Goal: Information Seeking & Learning: Learn about a topic

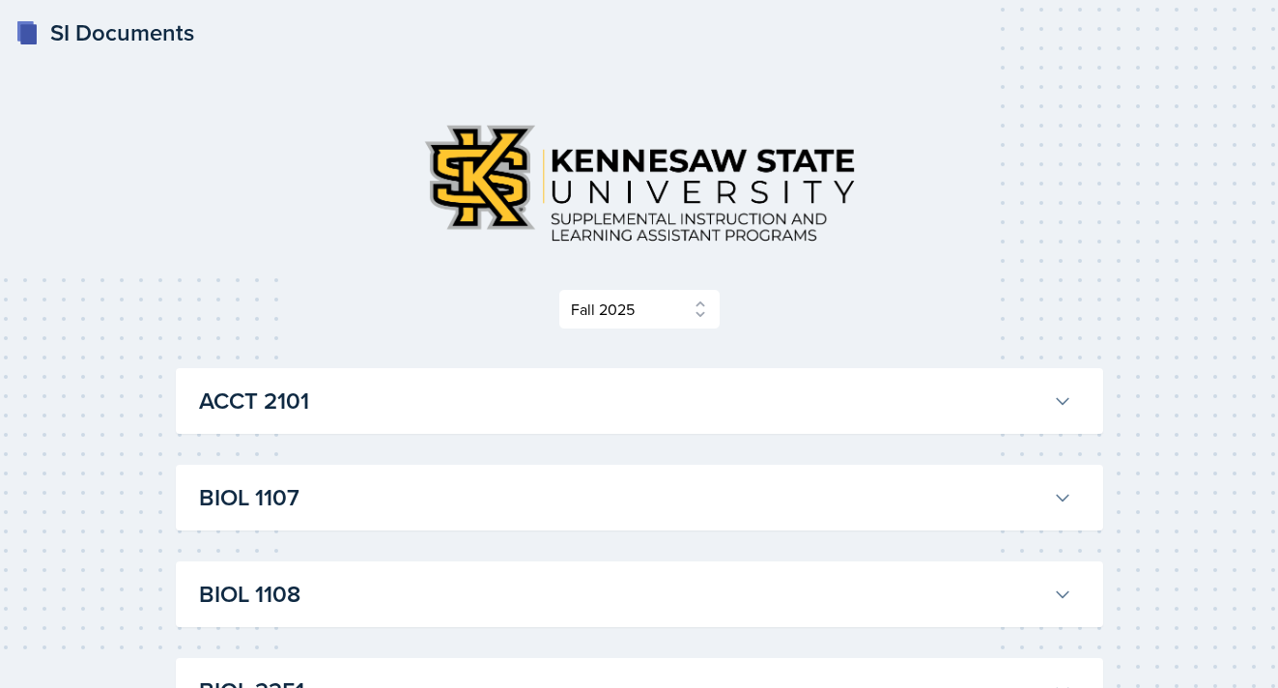
select select "2bed604d-1099-4043-b1bc-2365e8740244"
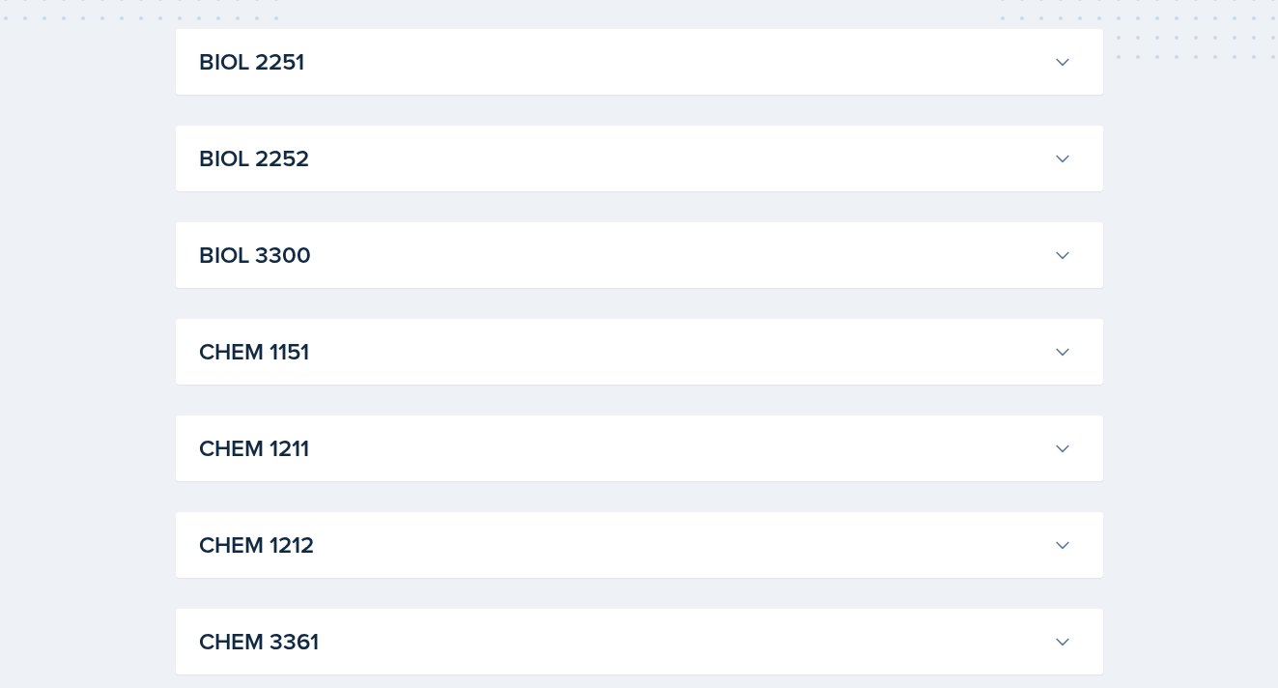
scroll to position [636, 0]
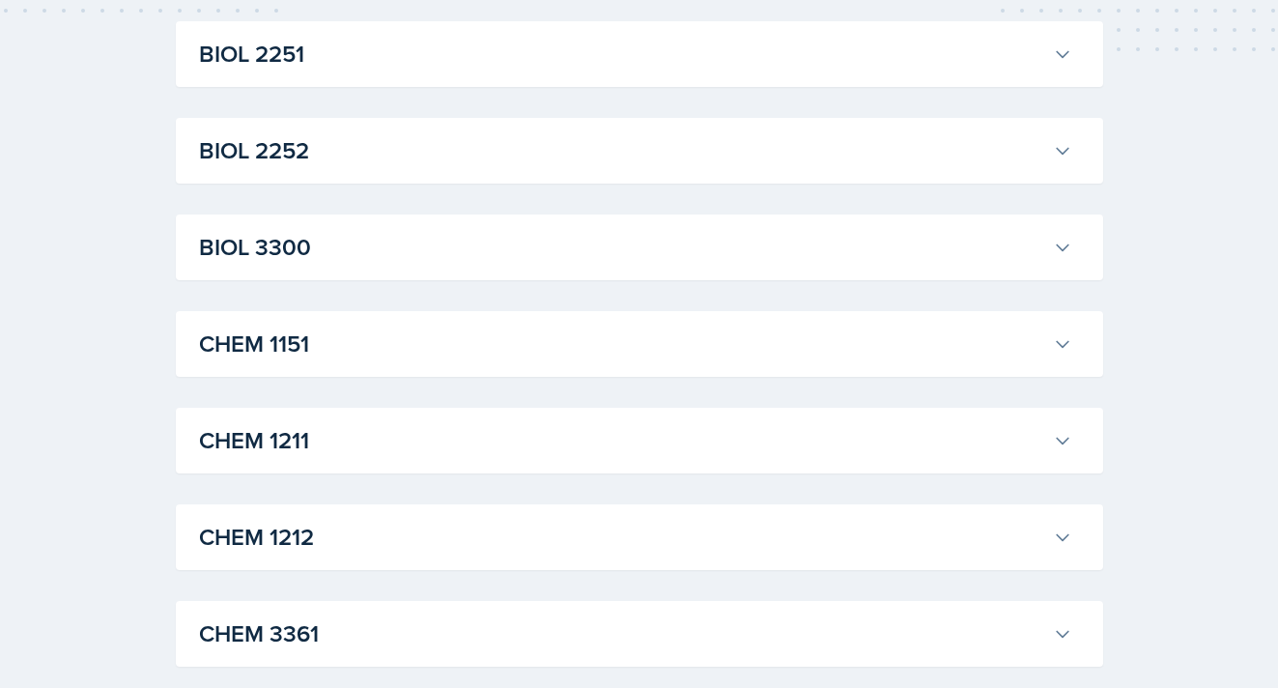
click at [853, 253] on h3 "BIOL 3300" at bounding box center [622, 247] width 846 height 35
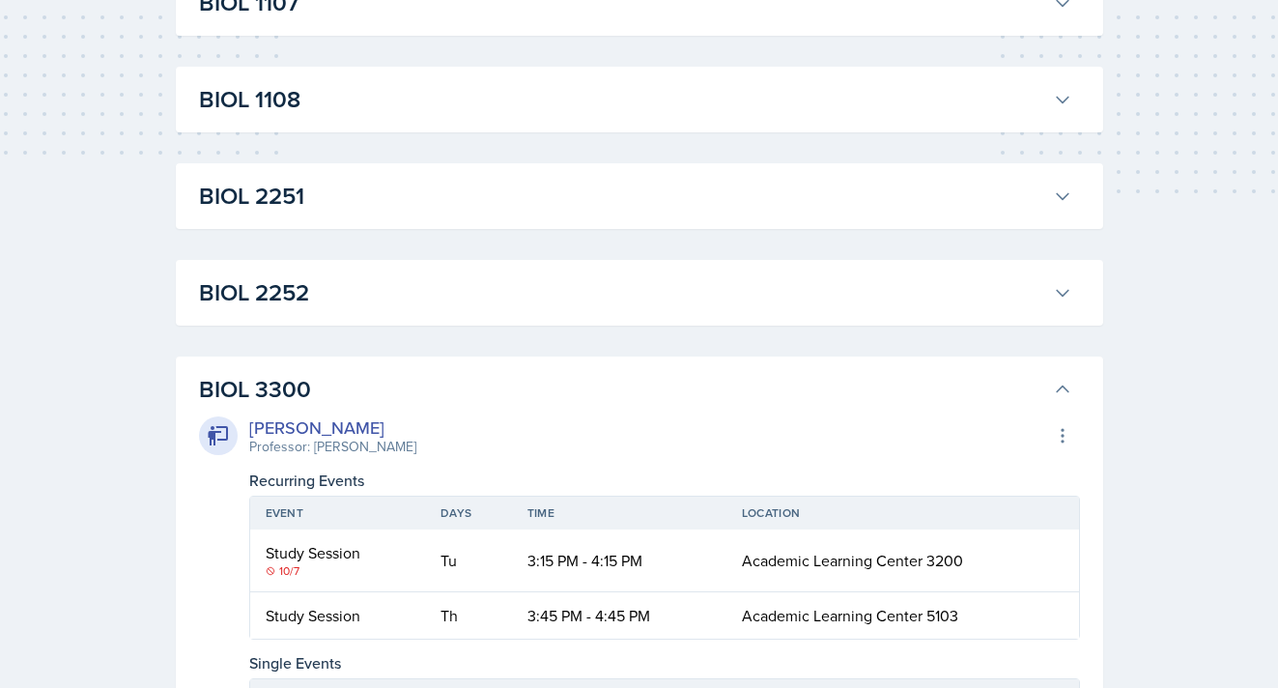
scroll to position [471, 0]
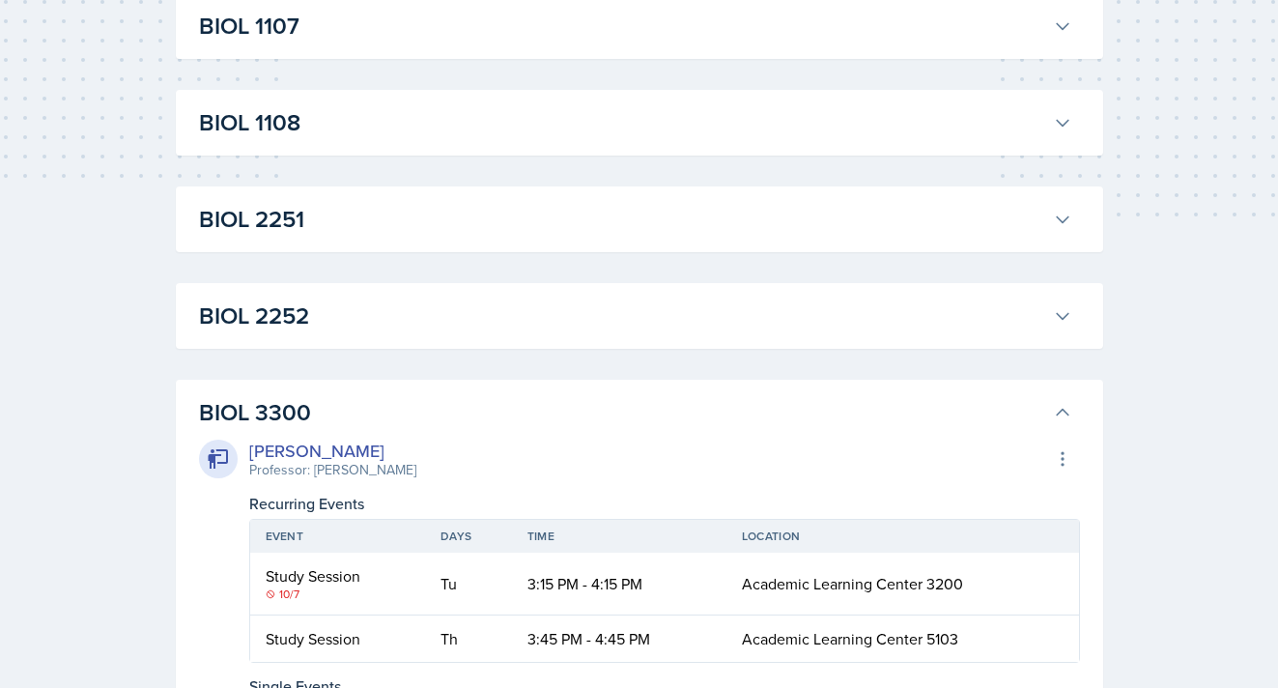
click at [607, 129] on h3 "BIOL 1108" at bounding box center [622, 122] width 846 height 35
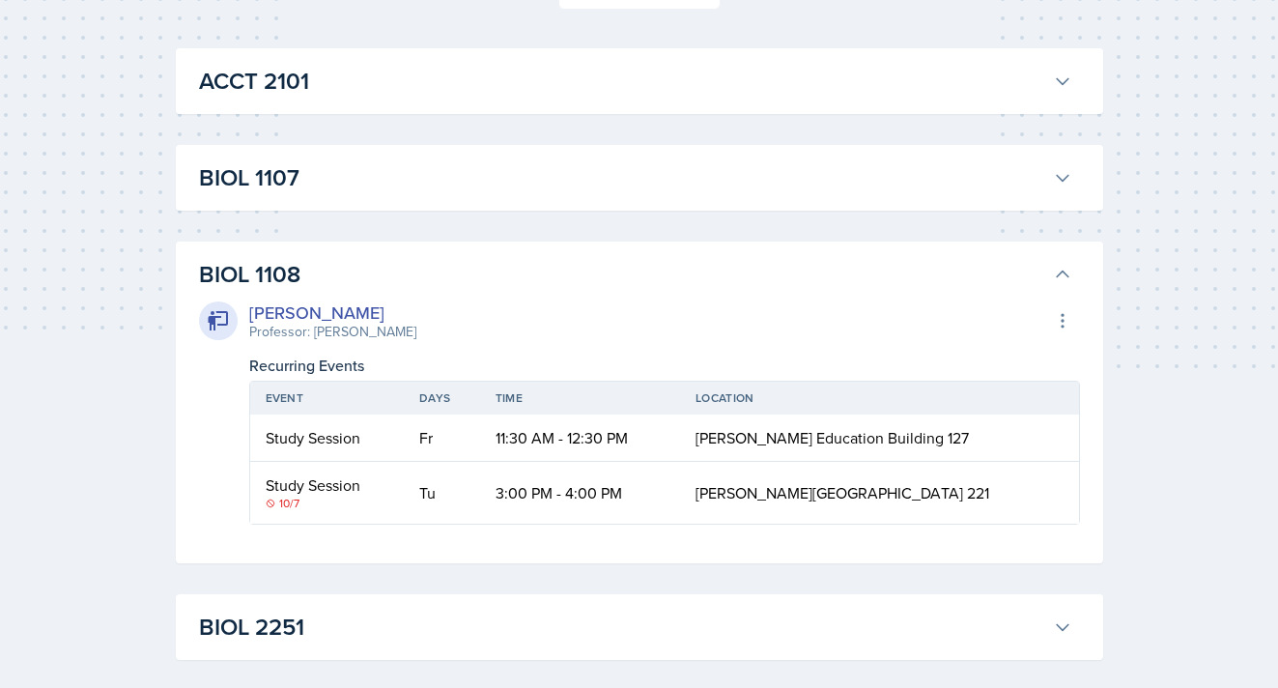
scroll to position [258, 0]
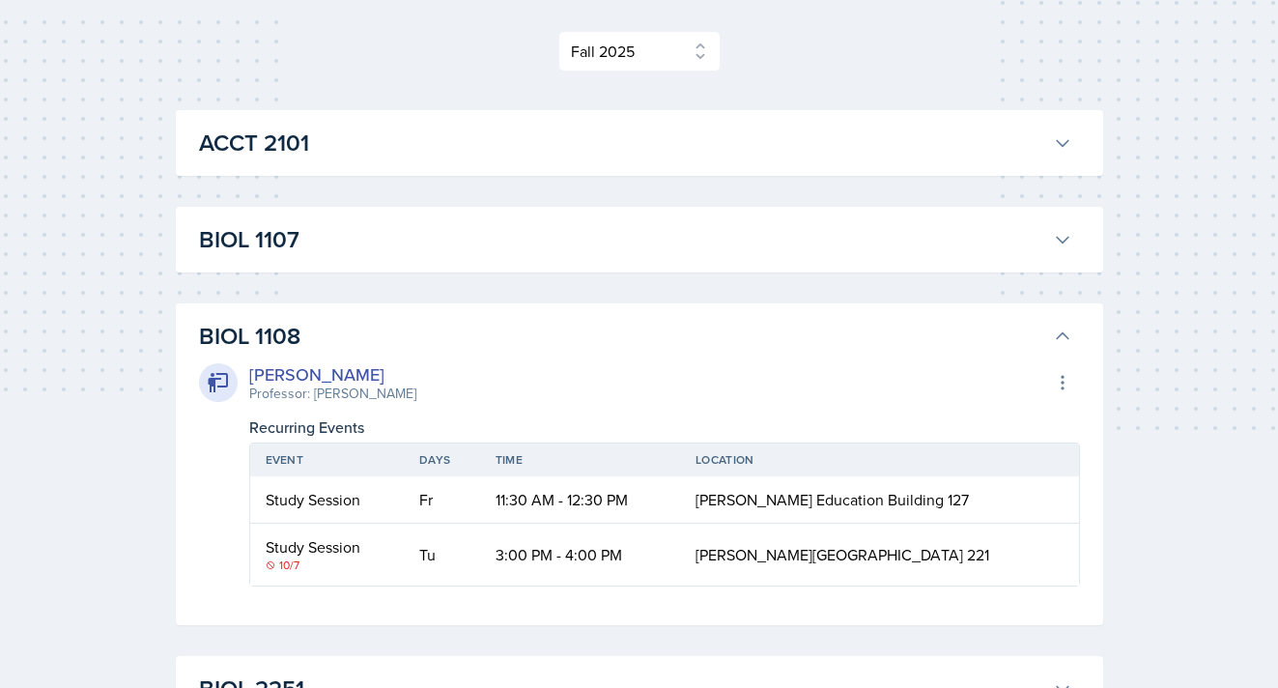
click at [588, 228] on h3 "BIOL 1107" at bounding box center [622, 239] width 846 height 35
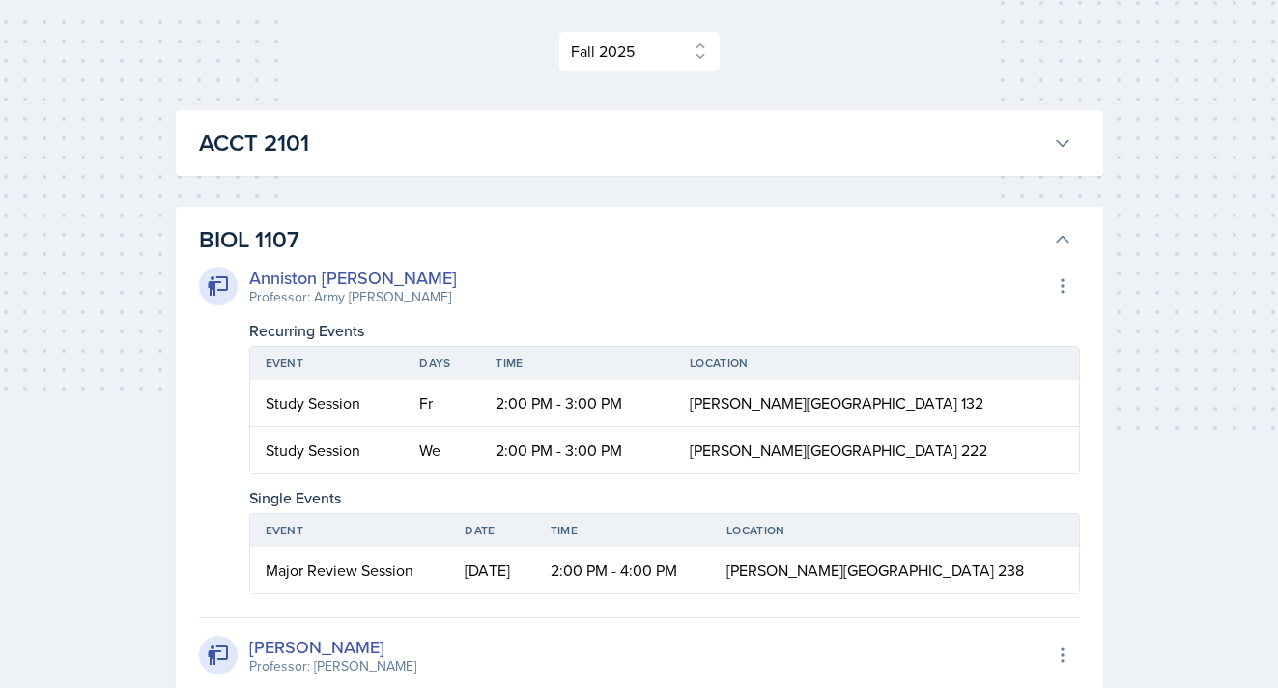
click at [589, 229] on h3 "BIOL 1107" at bounding box center [622, 239] width 846 height 35
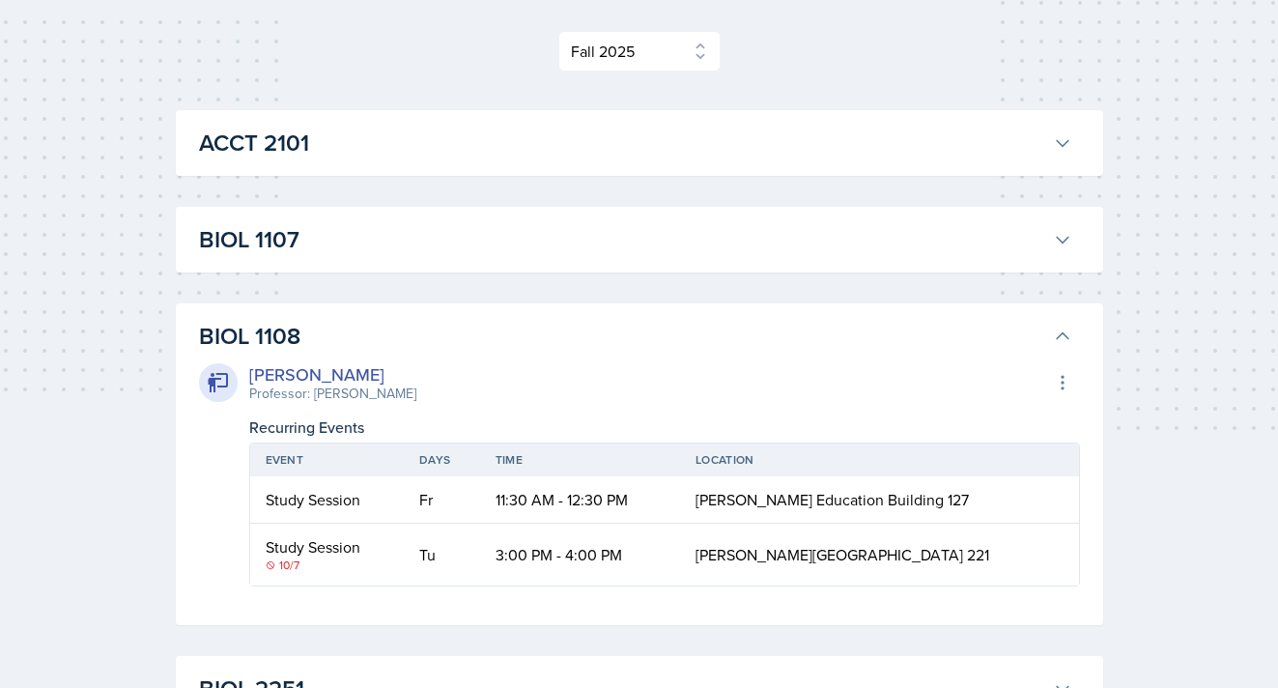
click at [594, 126] on h3 "ACCT 2101" at bounding box center [622, 143] width 846 height 35
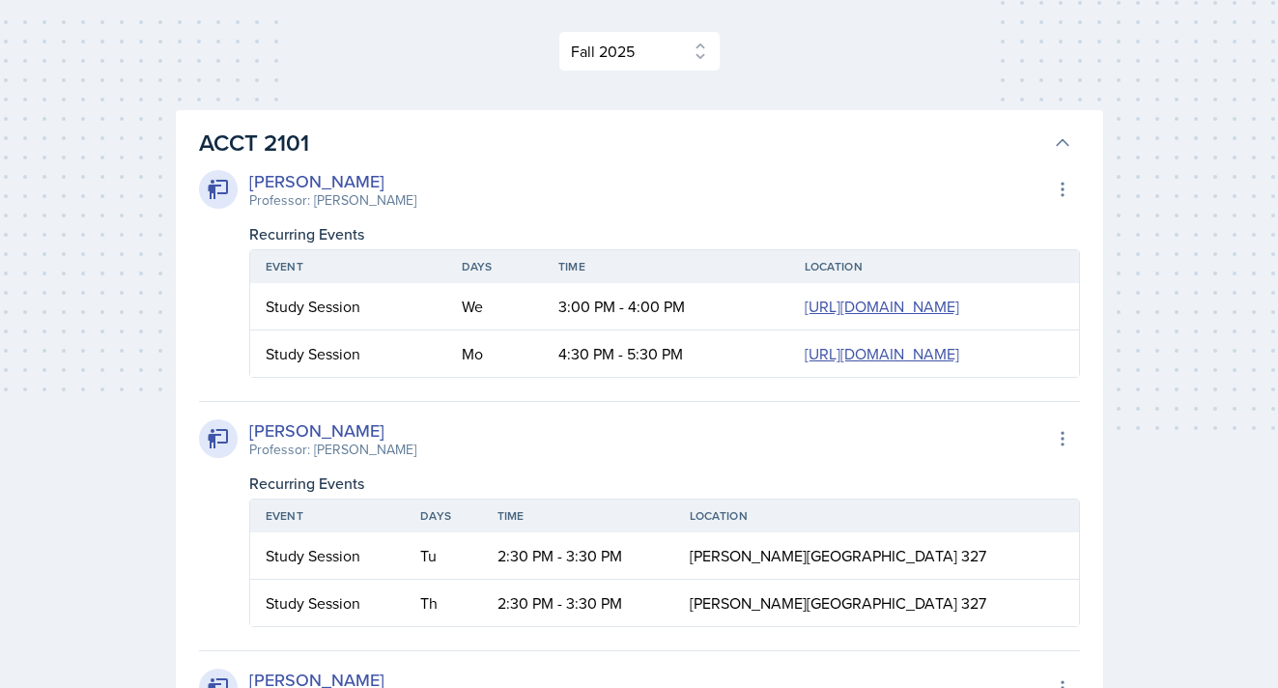
click at [594, 126] on h3 "ACCT 2101" at bounding box center [622, 143] width 846 height 35
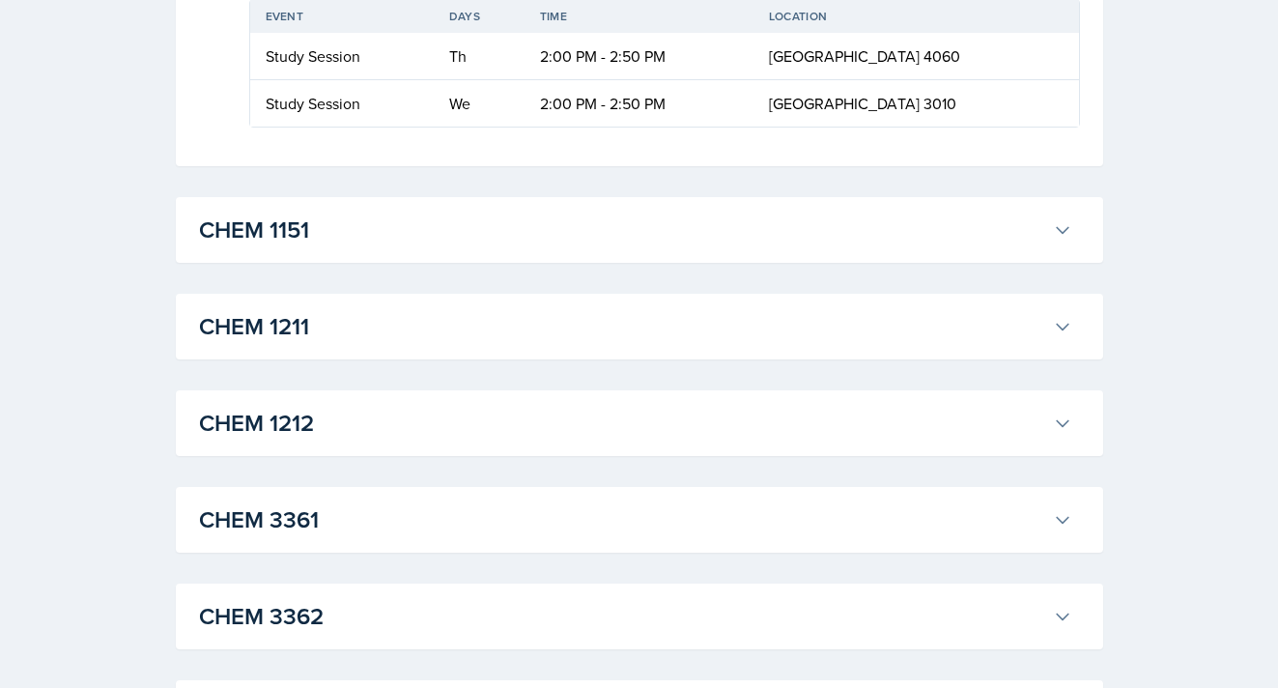
scroll to position [1654, 0]
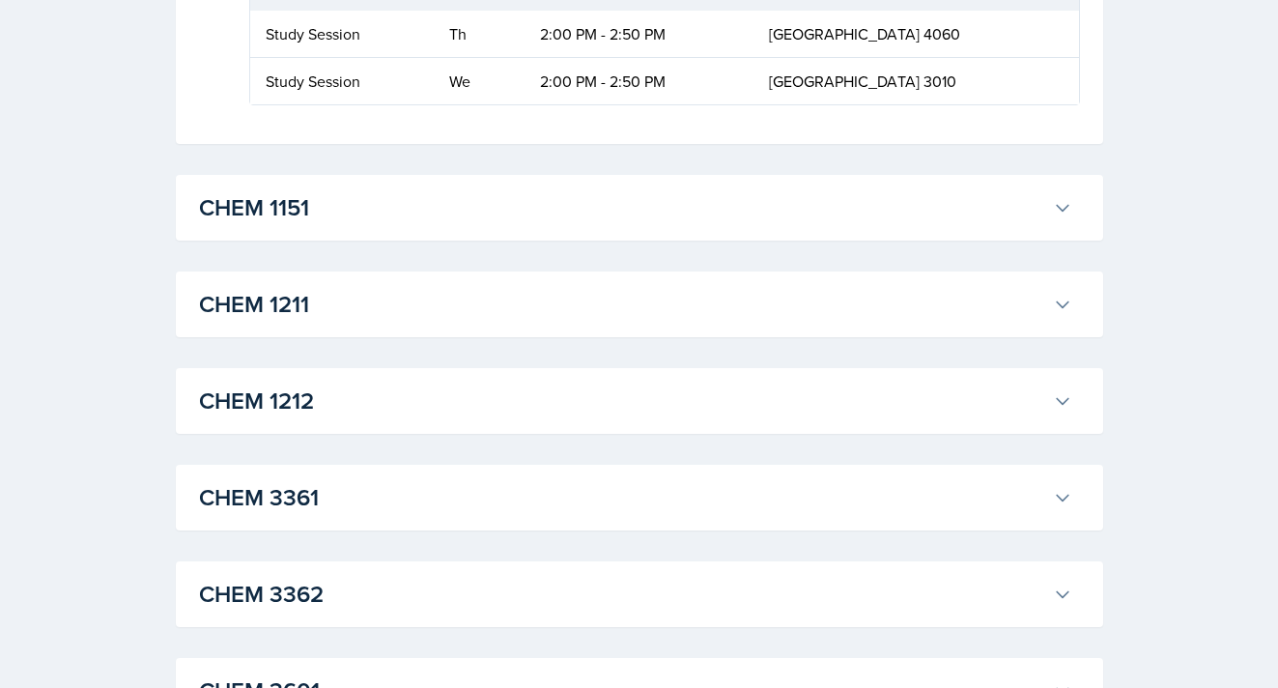
click at [524, 387] on h3 "CHEM 1212" at bounding box center [622, 400] width 846 height 35
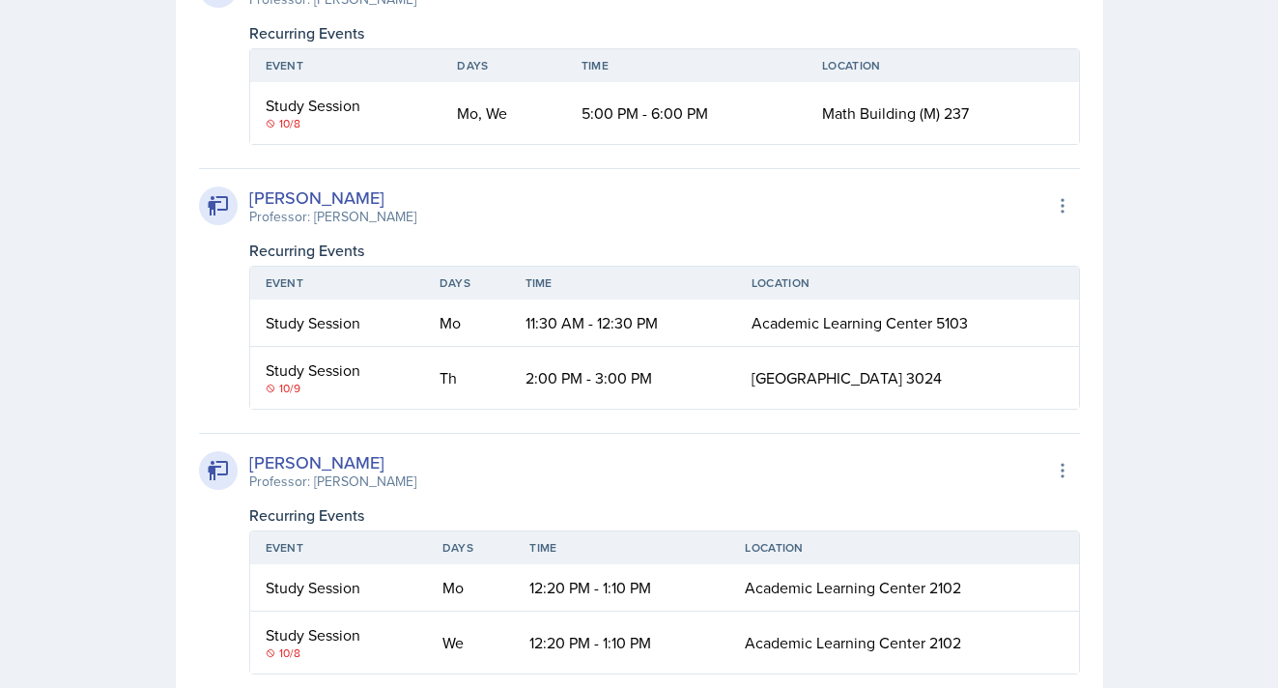
scroll to position [2113, 0]
click at [292, 389] on div "10/9" at bounding box center [337, 387] width 143 height 17
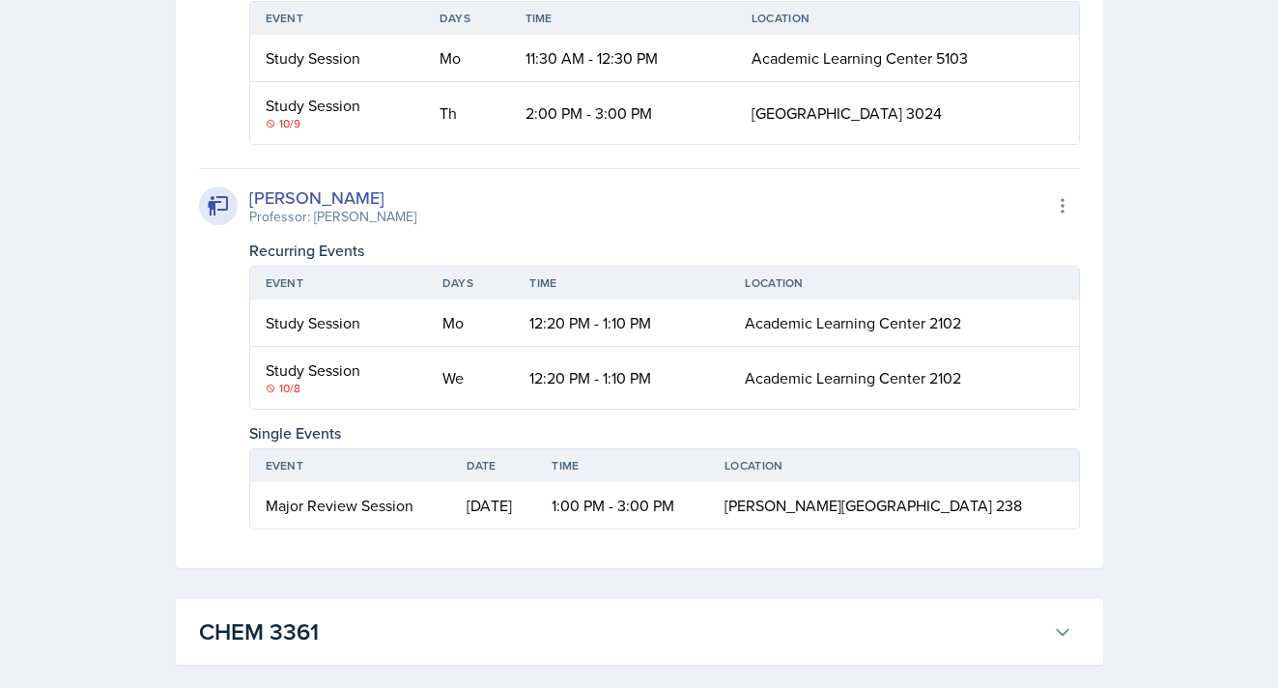
scroll to position [2376, 0]
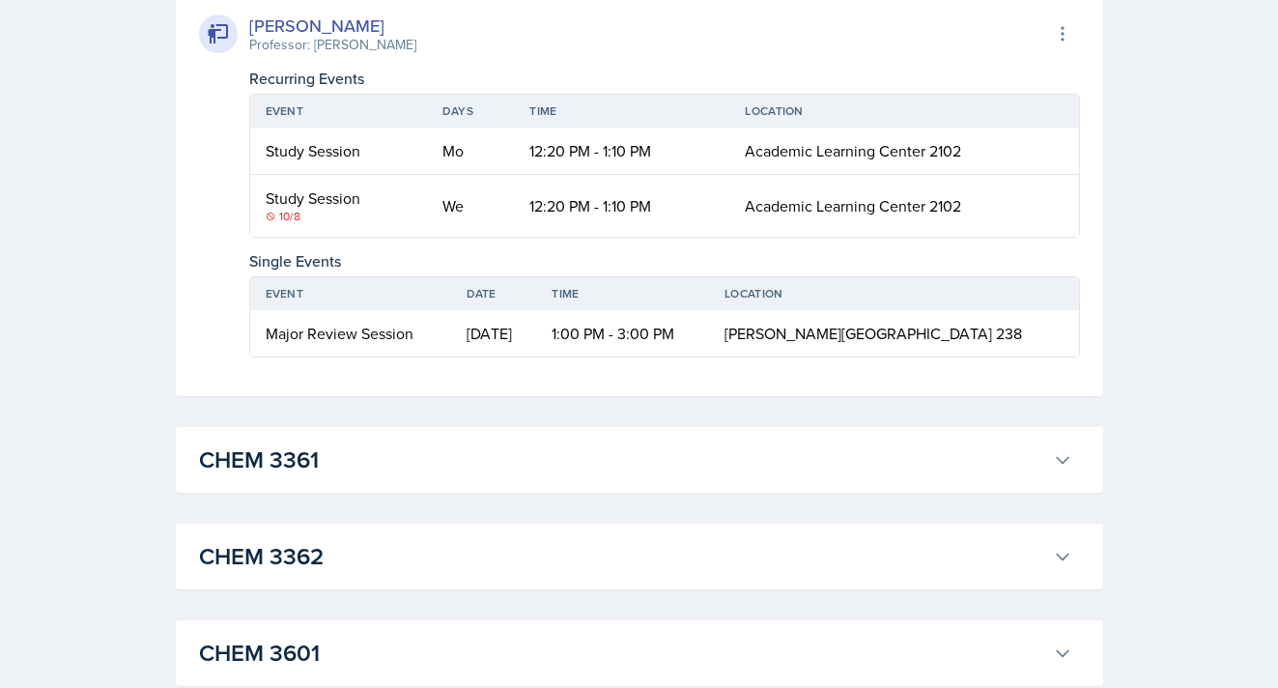
click at [434, 459] on h3 "CHEM 3361" at bounding box center [622, 459] width 846 height 35
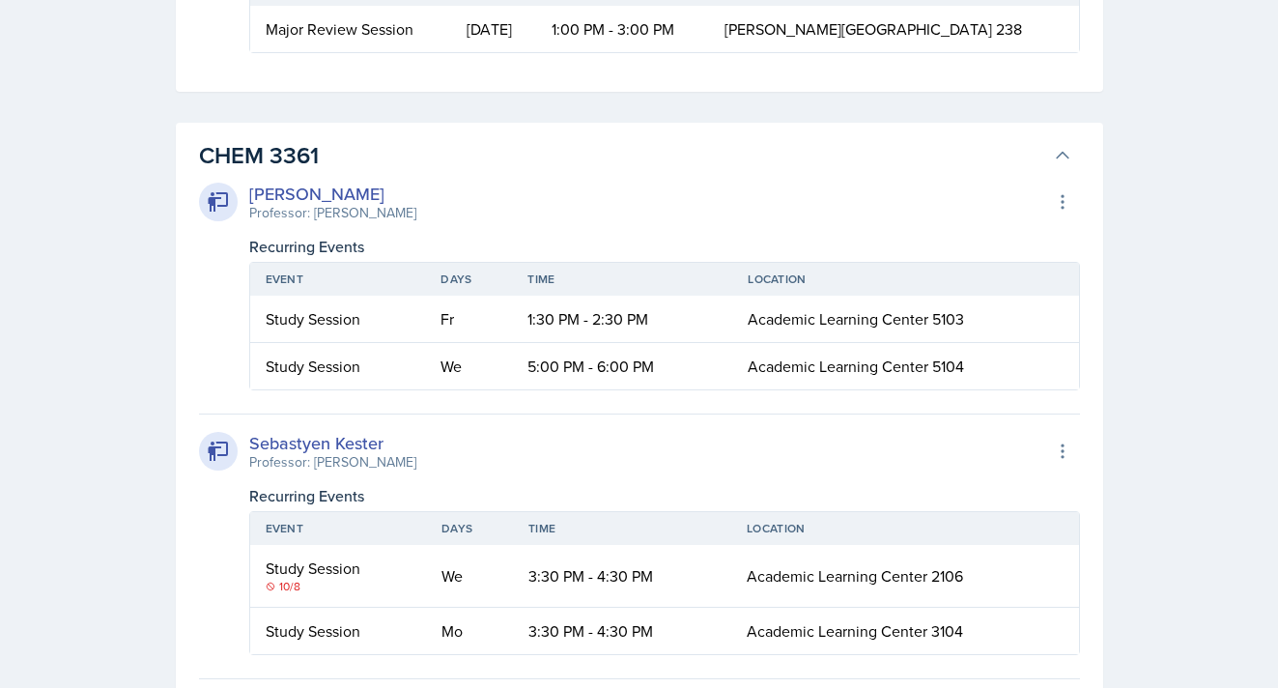
scroll to position [2855, 0]
click at [495, 143] on h3 "CHEM 3361" at bounding box center [622, 153] width 846 height 35
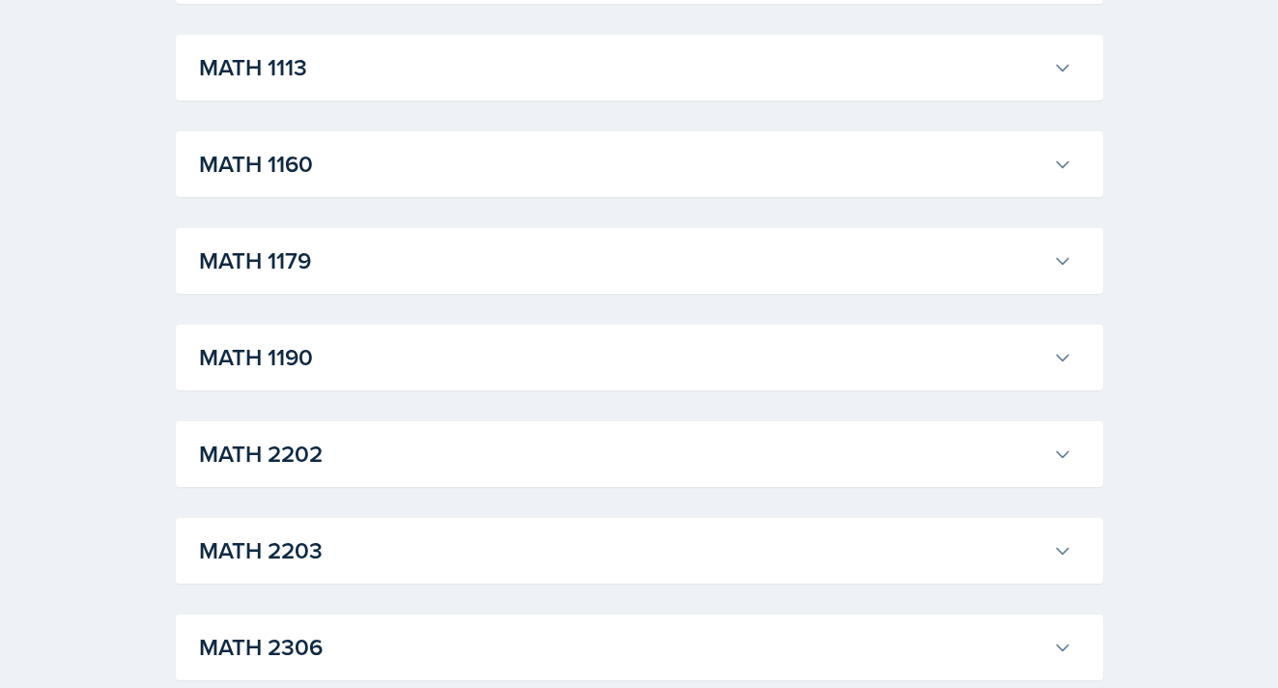
scroll to position [3616, 0]
click at [431, 88] on button "MATH 1113" at bounding box center [635, 68] width 881 height 42
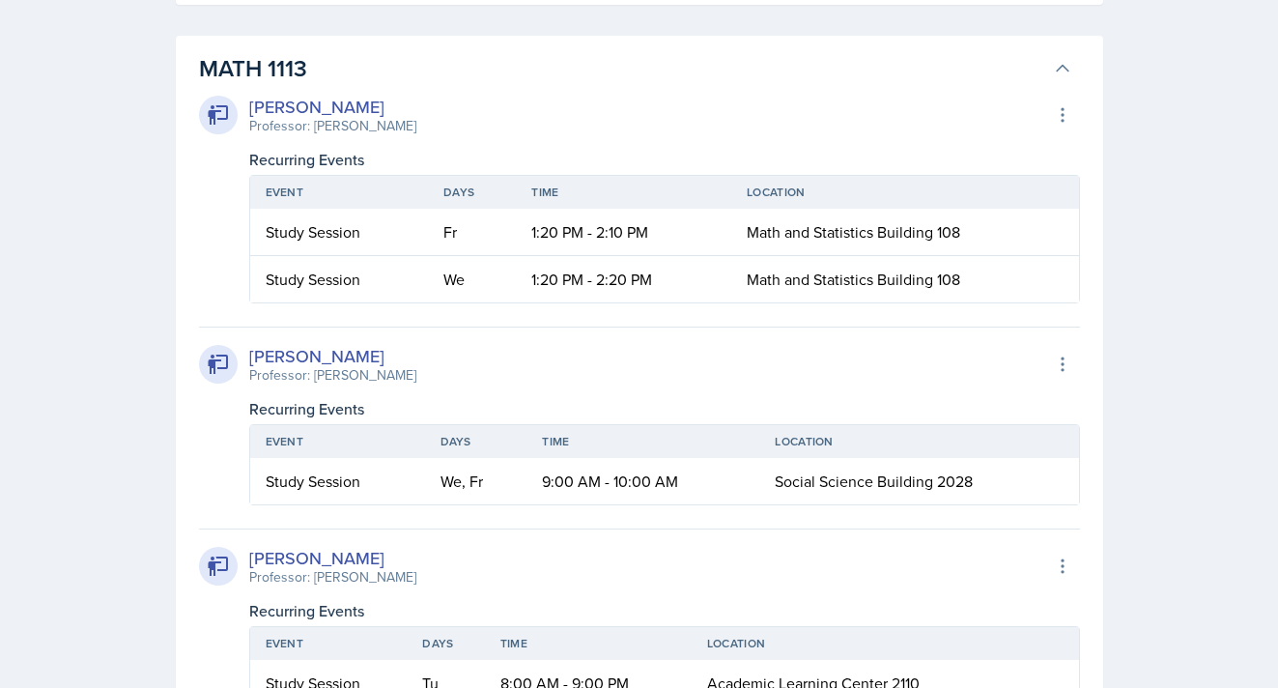
click at [438, 73] on h3 "MATH 1113" at bounding box center [622, 68] width 846 height 35
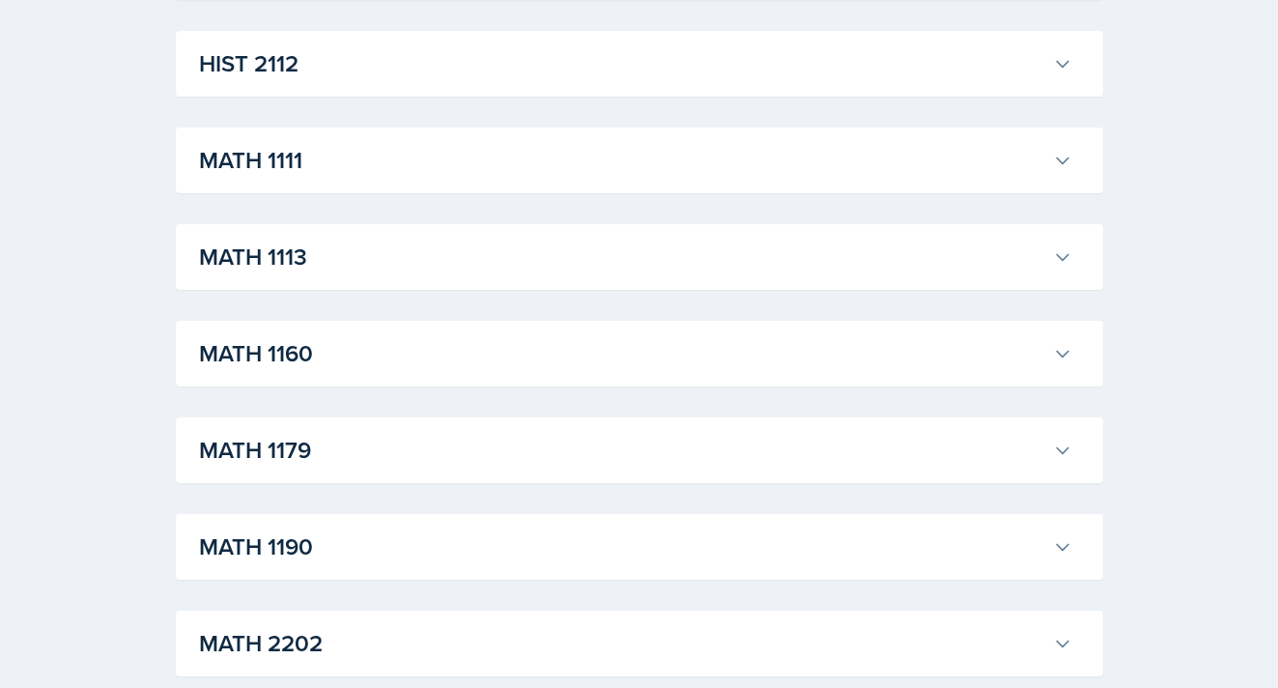
scroll to position [3426, 0]
click at [354, 265] on h3 "MATH 1113" at bounding box center [622, 258] width 846 height 35
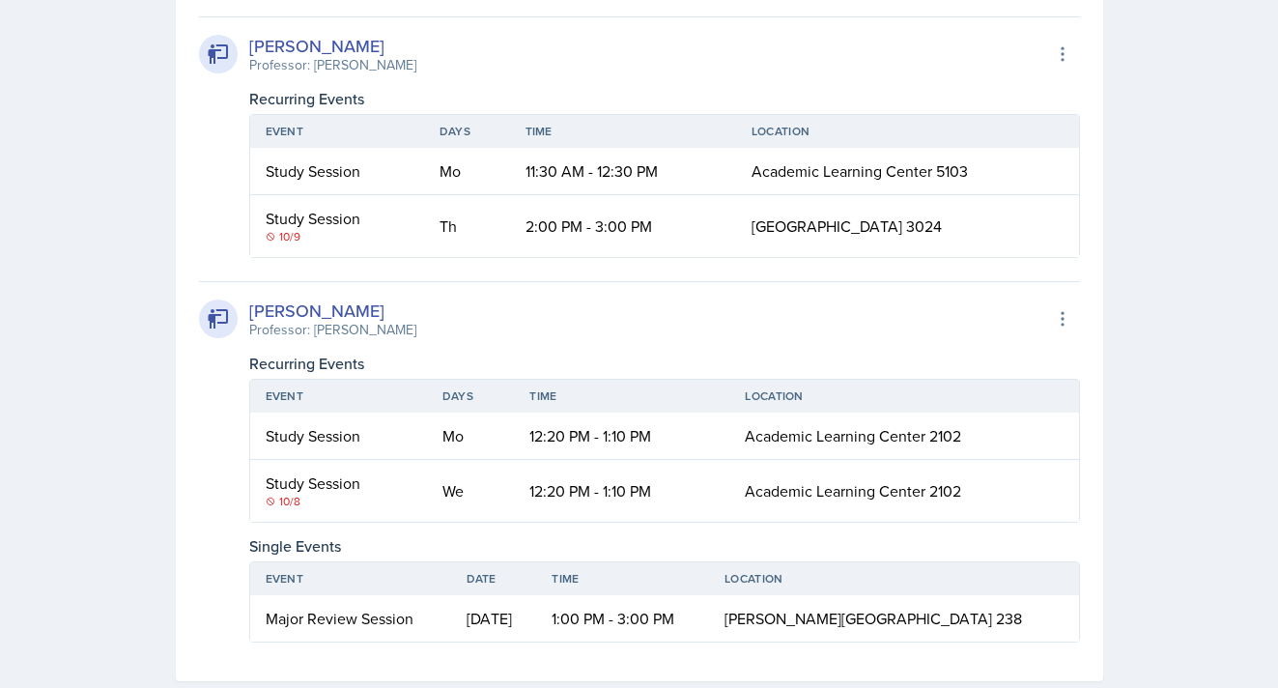
scroll to position [2257, 0]
